Goal: Obtain resource: Obtain resource

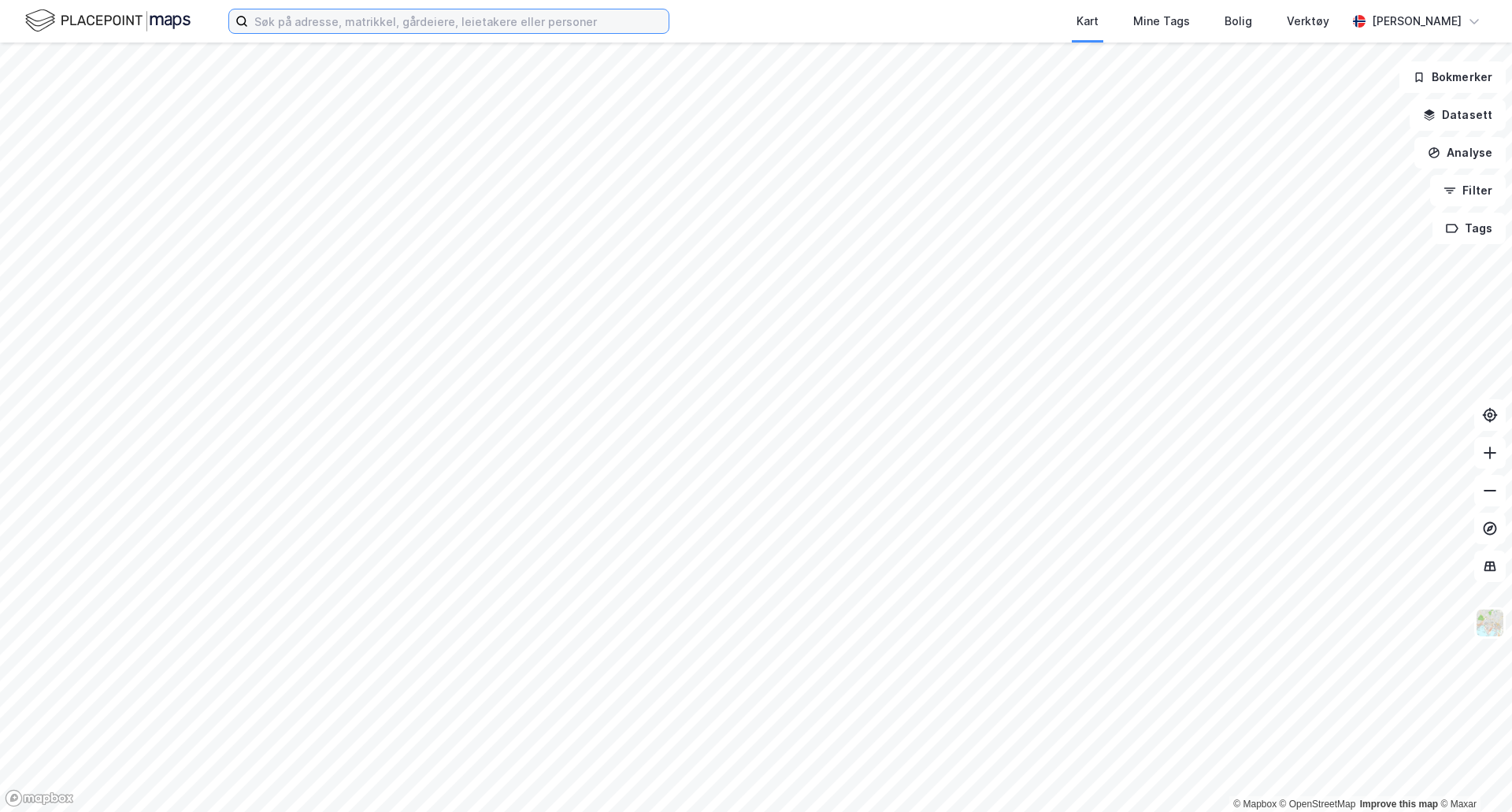
click at [283, 27] on input at bounding box center [458, 21] width 420 height 24
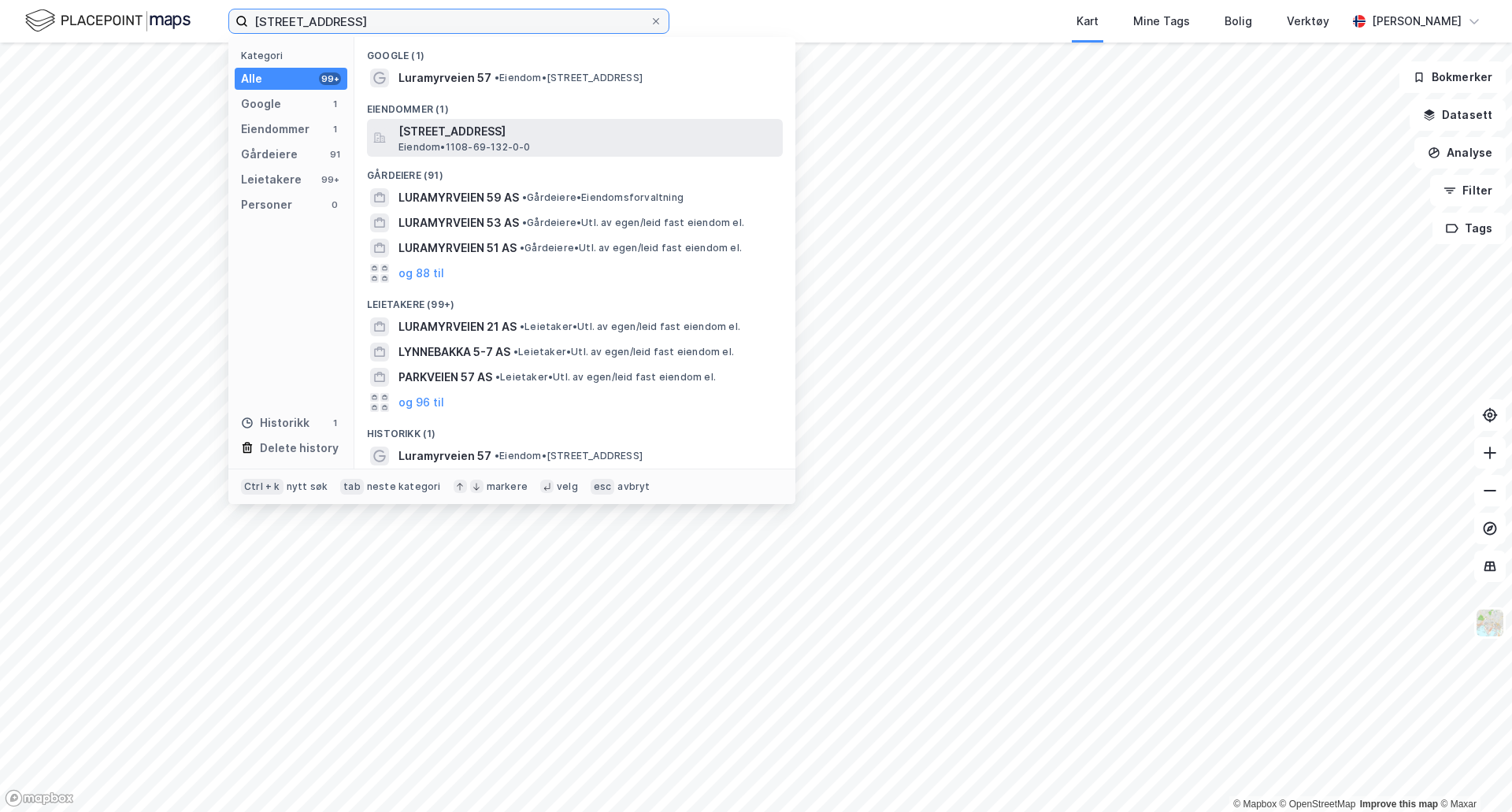
type input "[STREET_ADDRESS]"
click at [474, 149] on span "Eiendom • 1108-69-132-0-0" at bounding box center [465, 147] width 133 height 12
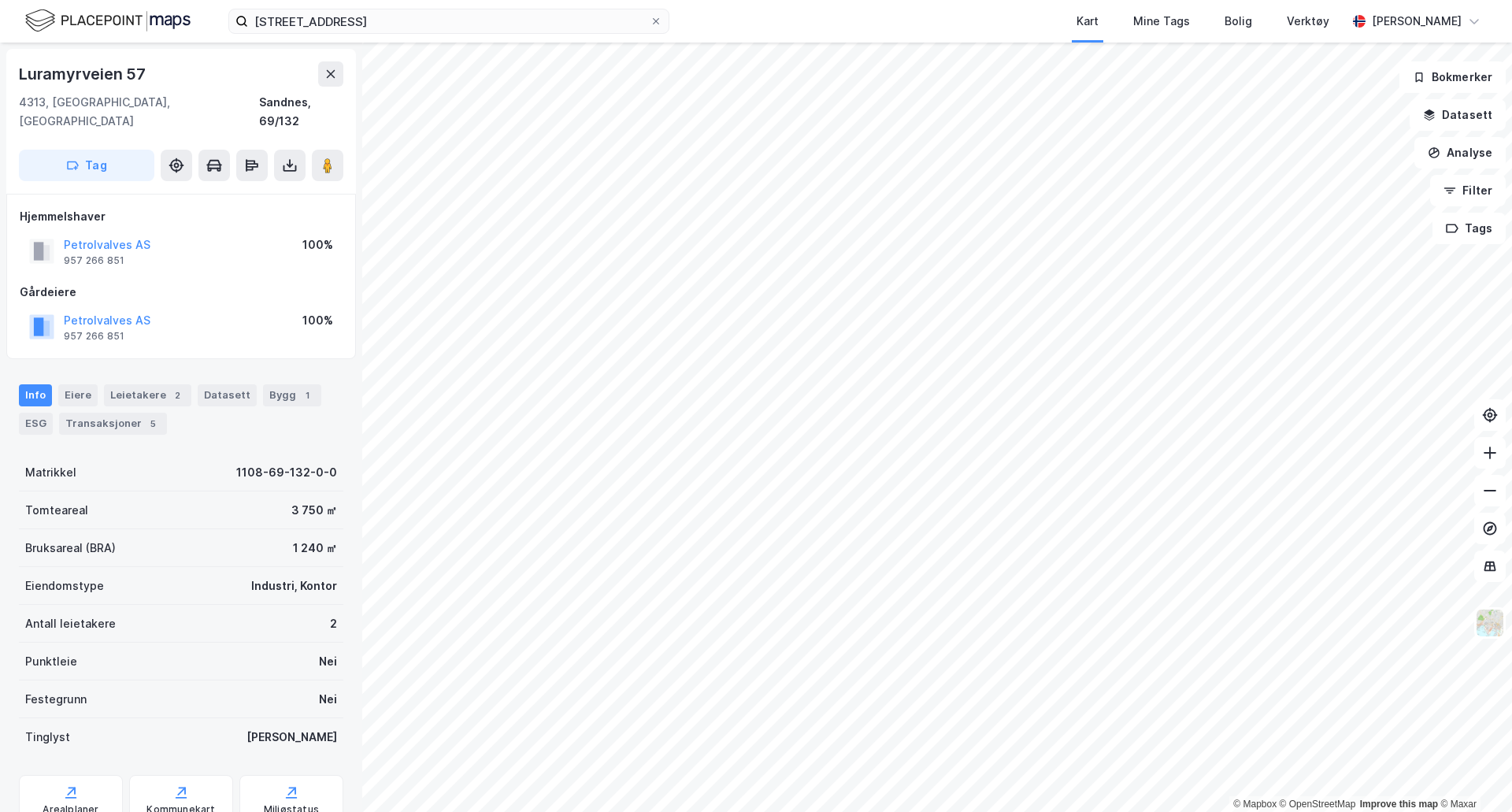
scroll to position [45, 0]
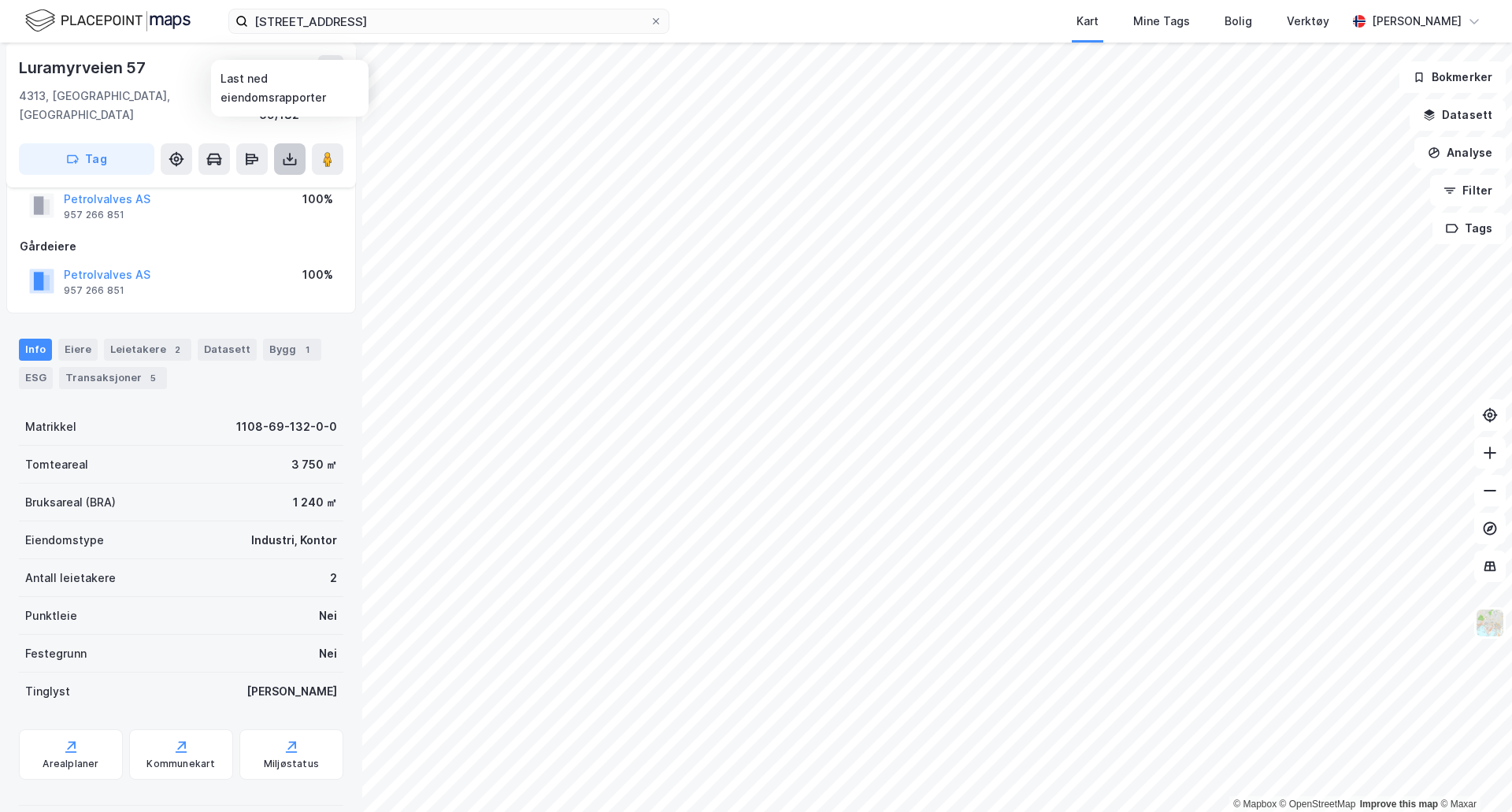
click at [287, 159] on icon at bounding box center [290, 162] width 13 height 7
click at [255, 209] on div "Last ned matrikkelrapport" at bounding box center [232, 215] width 130 height 12
click at [219, 184] on div "Last ned grunnbok" at bounding box center [212, 190] width 91 height 12
